Goal: Information Seeking & Learning: Learn about a topic

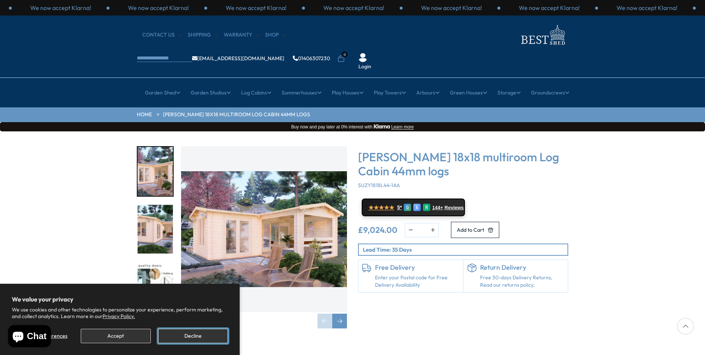
click at [192, 337] on button "Decline" at bounding box center [193, 336] width 70 height 14
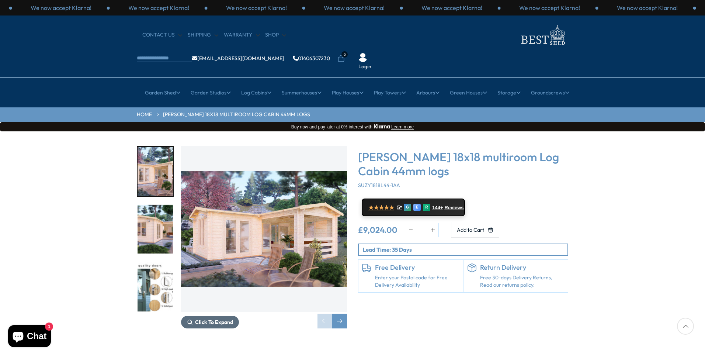
click at [204, 319] on span "Click To Expand" at bounding box center [214, 322] width 38 height 7
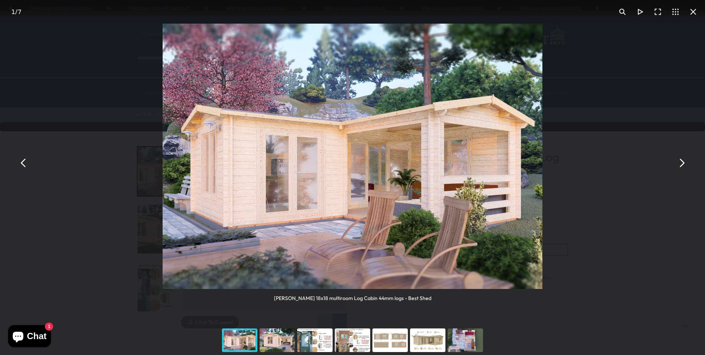
click at [685, 162] on button "You can close this modal content with the ESC key" at bounding box center [682, 163] width 18 height 18
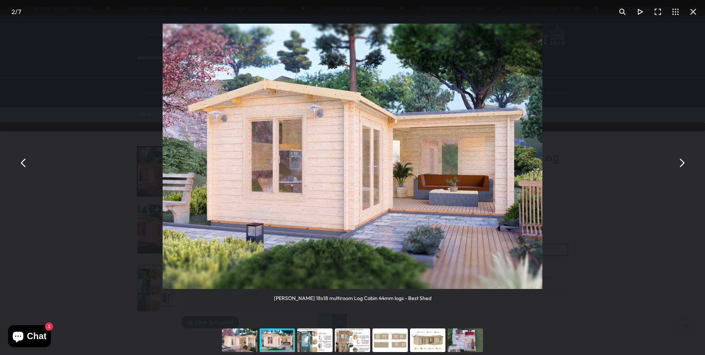
click at [685, 162] on button "You can close this modal content with the ESC key" at bounding box center [682, 163] width 18 height 18
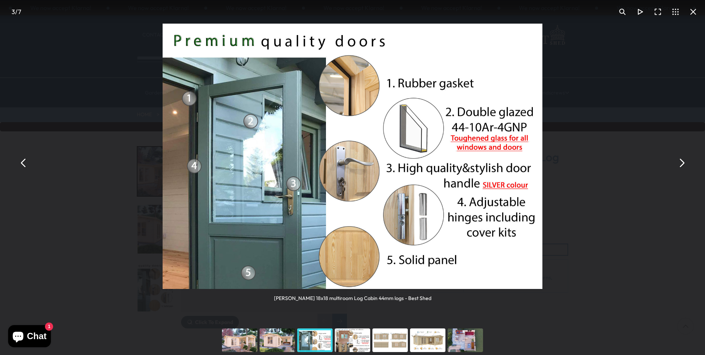
click at [685, 162] on button "You can close this modal content with the ESC key" at bounding box center [682, 163] width 18 height 18
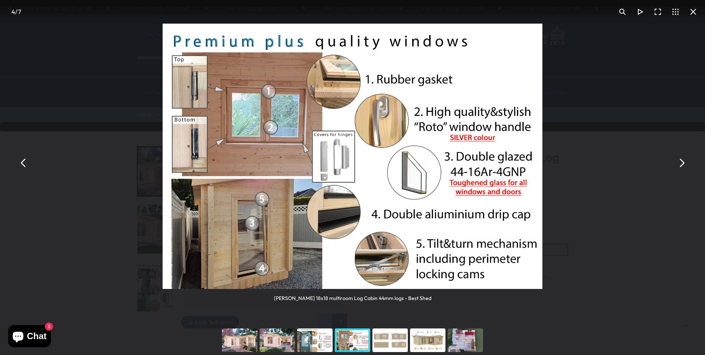
click at [685, 162] on button "You can close this modal content with the ESC key" at bounding box center [682, 163] width 18 height 18
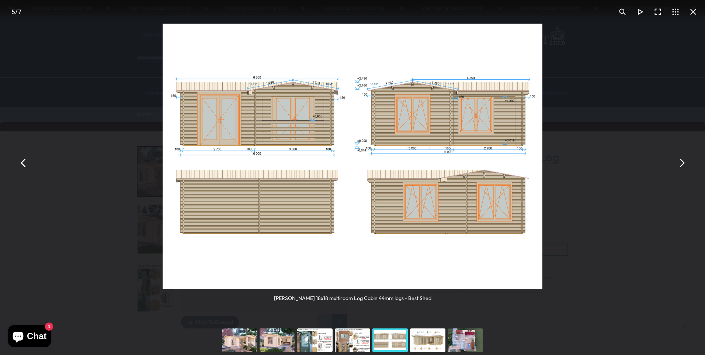
click at [685, 162] on button "You can close this modal content with the ESC key" at bounding box center [682, 163] width 18 height 18
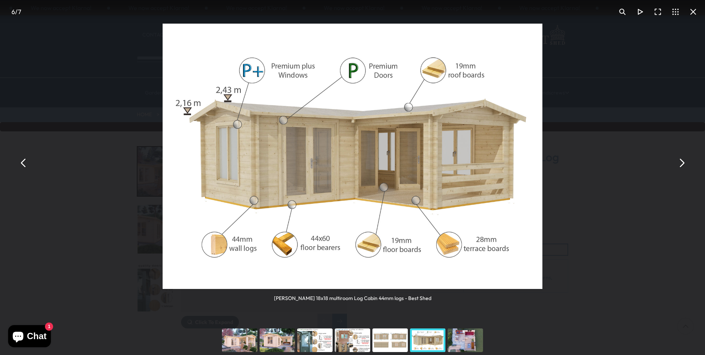
click at [685, 162] on button "You can close this modal content with the ESC key" at bounding box center [682, 163] width 18 height 18
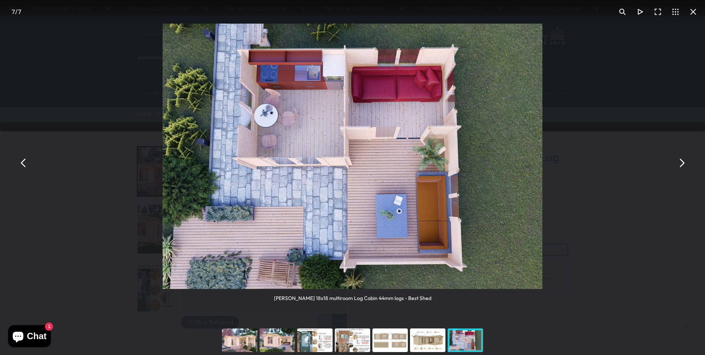
click at [685, 162] on button "You can close this modal content with the ESC key" at bounding box center [682, 163] width 18 height 18
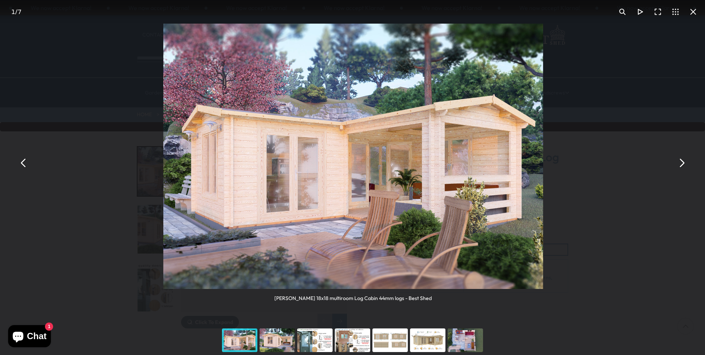
click at [685, 162] on button "You can close this modal content with the ESC key" at bounding box center [682, 163] width 18 height 18
